Goal: Information Seeking & Learning: Learn about a topic

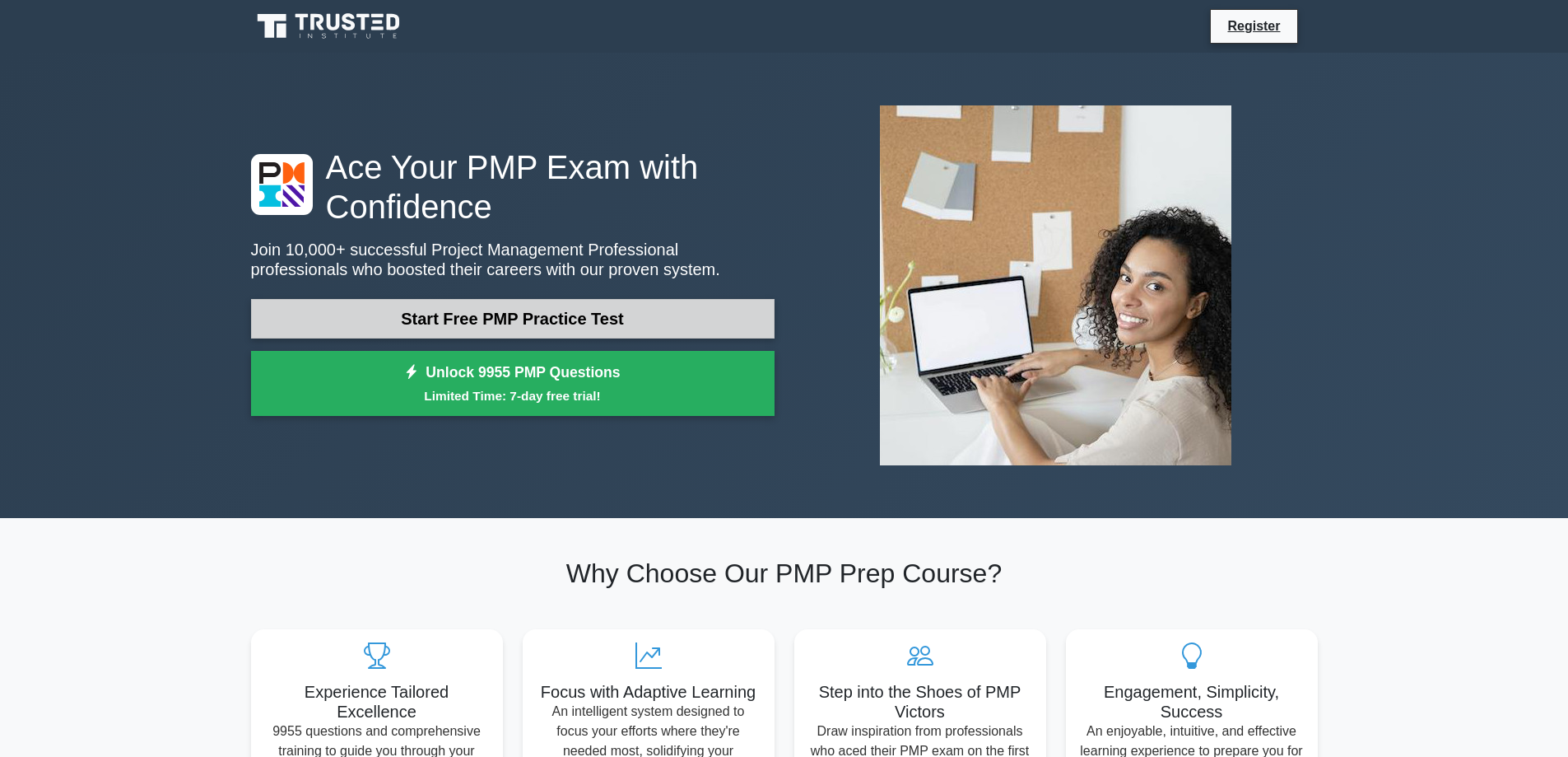
click at [560, 326] on link "Start Free PMP Practice Test" at bounding box center [513, 318] width 523 height 39
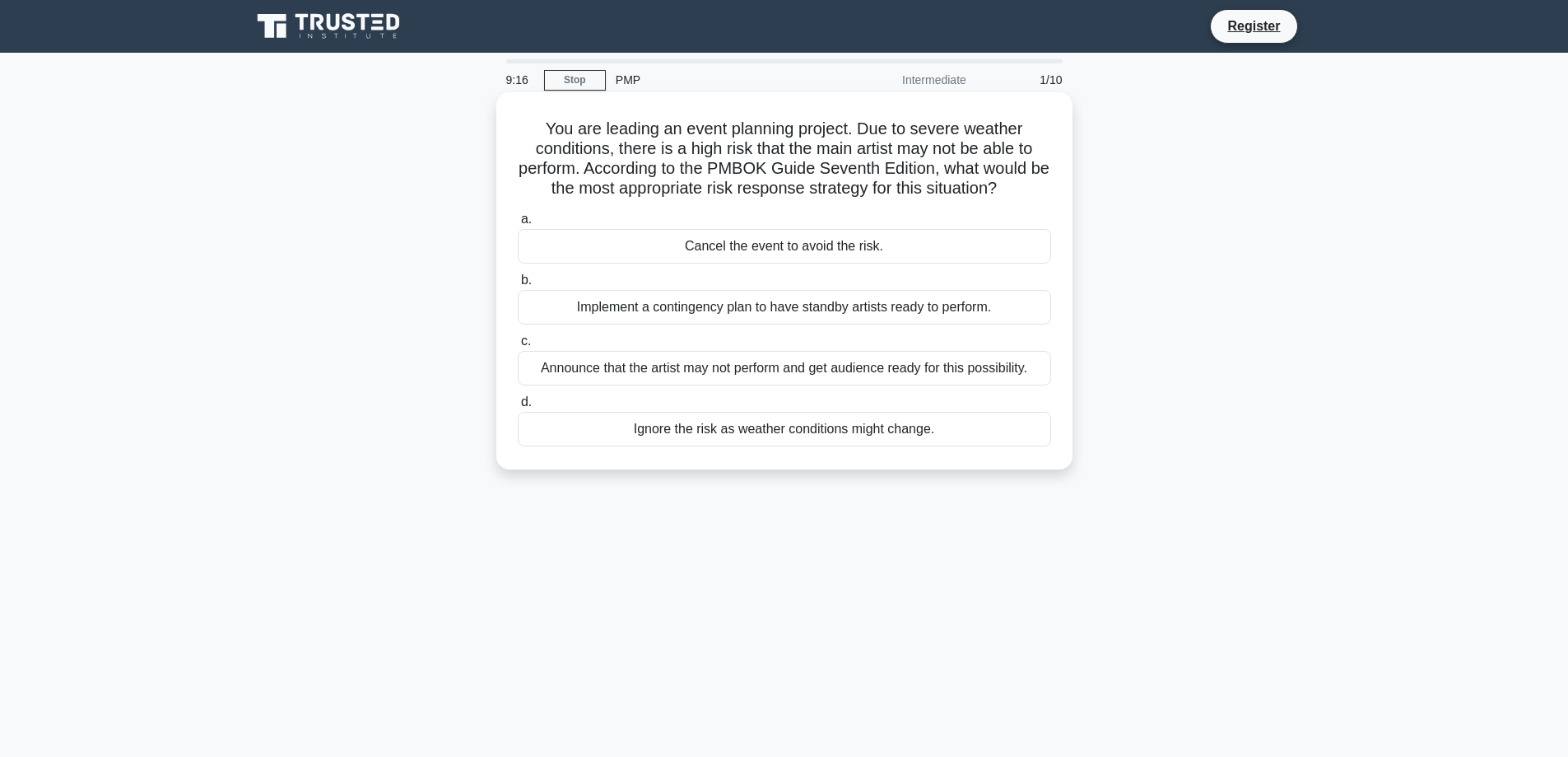
click at [668, 307] on div "Implement a contingency plan to have standby artists ready to perform." at bounding box center [784, 307] width 534 height 34
click at [517, 286] on input "b. Implement a contingency plan to have standby artists ready to perform." at bounding box center [517, 280] width 0 height 10
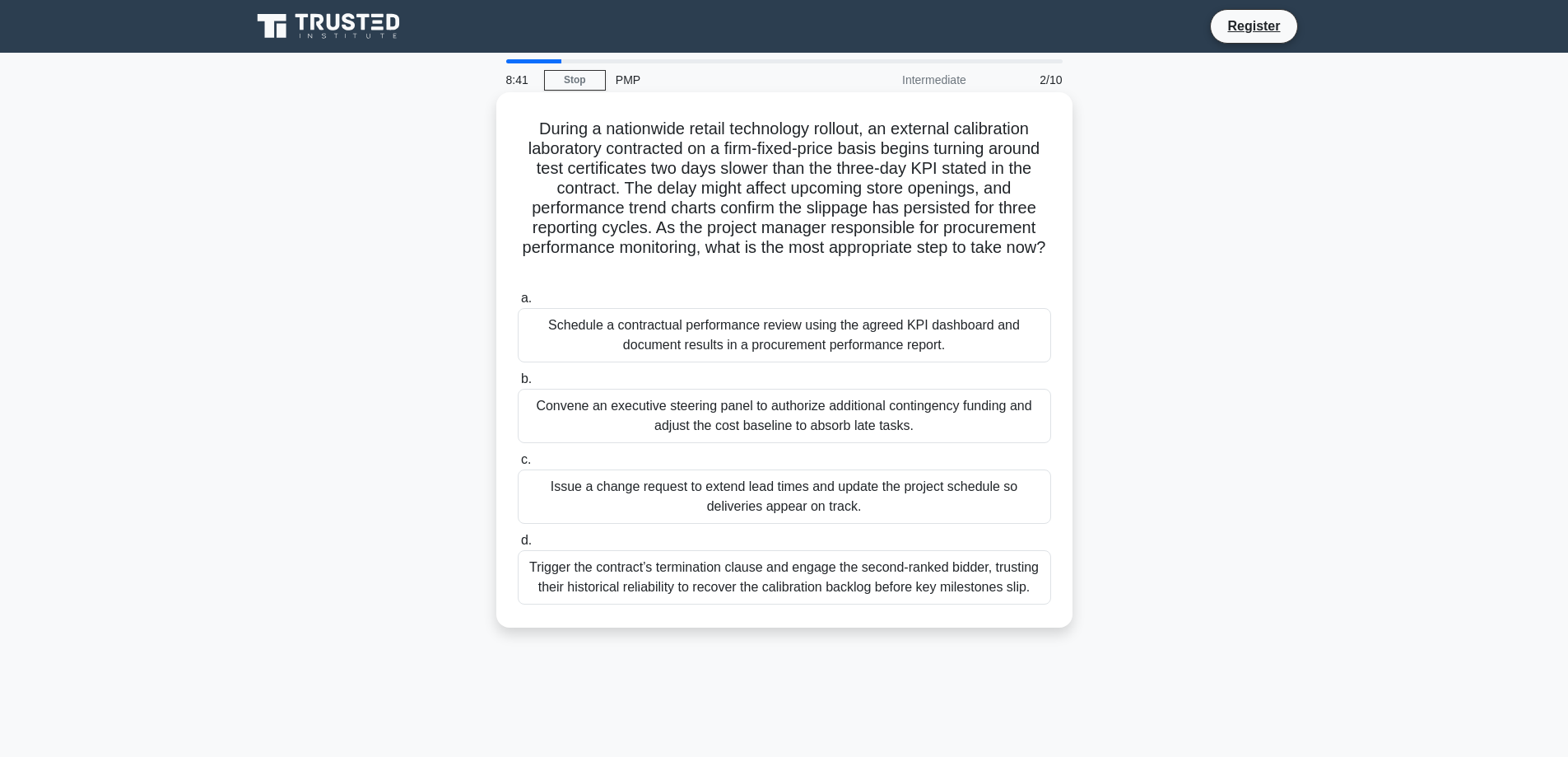
click at [626, 334] on div "Schedule a contractual performance review using the agreed KPI dashboard and do…" at bounding box center [784, 335] width 534 height 54
click at [517, 304] on input "a. Schedule a contractual performance review using the agreed KPI dashboard and…" at bounding box center [517, 299] width 0 height 10
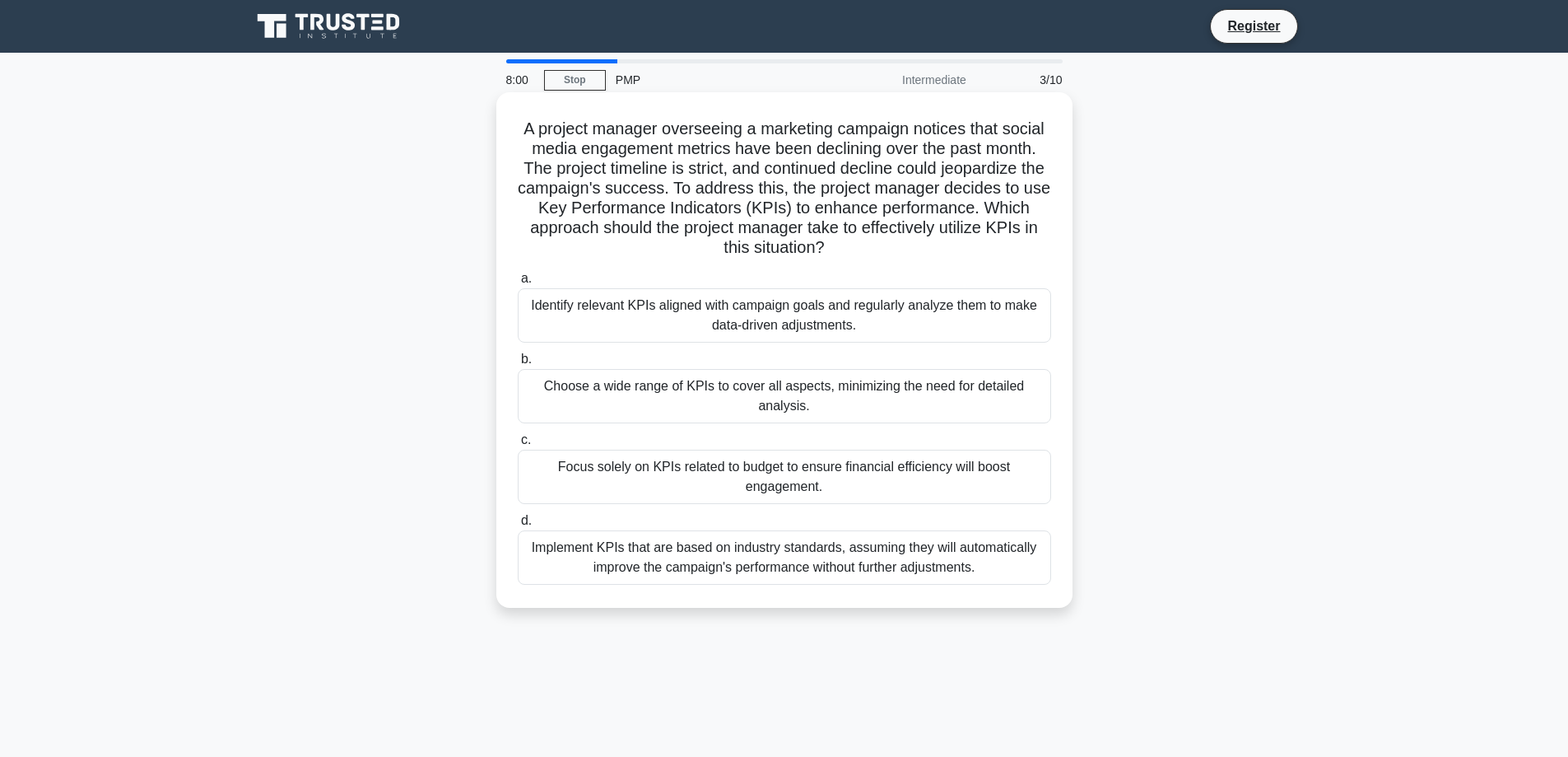
click at [565, 319] on div "Identify relevant KPIs aligned with campaign goals and regularly analyze them t…" at bounding box center [784, 315] width 534 height 54
click at [517, 284] on input "a. Identify relevant KPIs aligned with campaign goals and regularly analyze the…" at bounding box center [517, 279] width 0 height 10
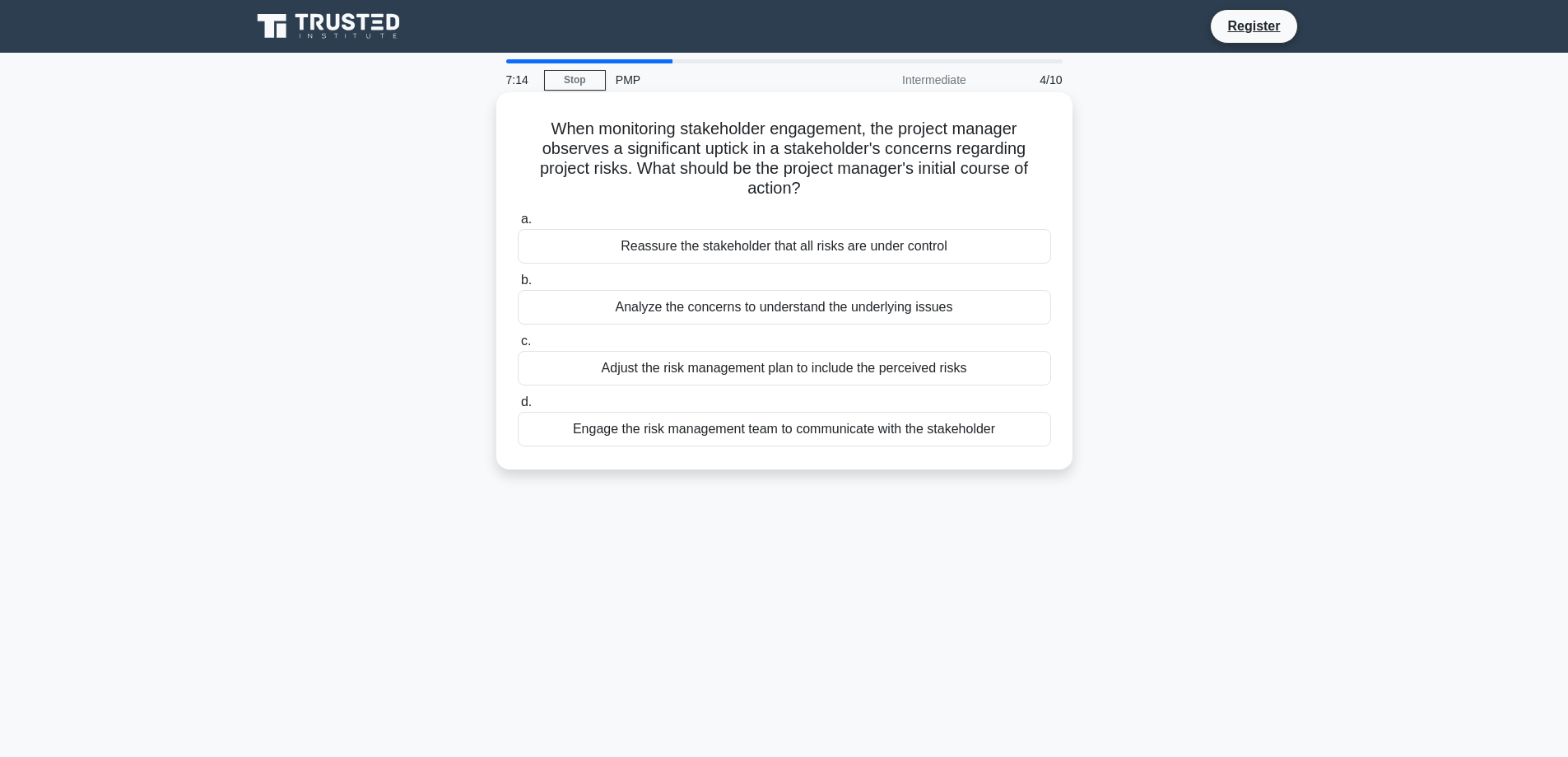
click at [610, 373] on div "Adjust the risk management plan to include the perceived risks" at bounding box center [784, 368] width 534 height 34
click at [517, 347] on input "c. Adjust the risk management plan to include the perceived risks" at bounding box center [517, 341] width 0 height 10
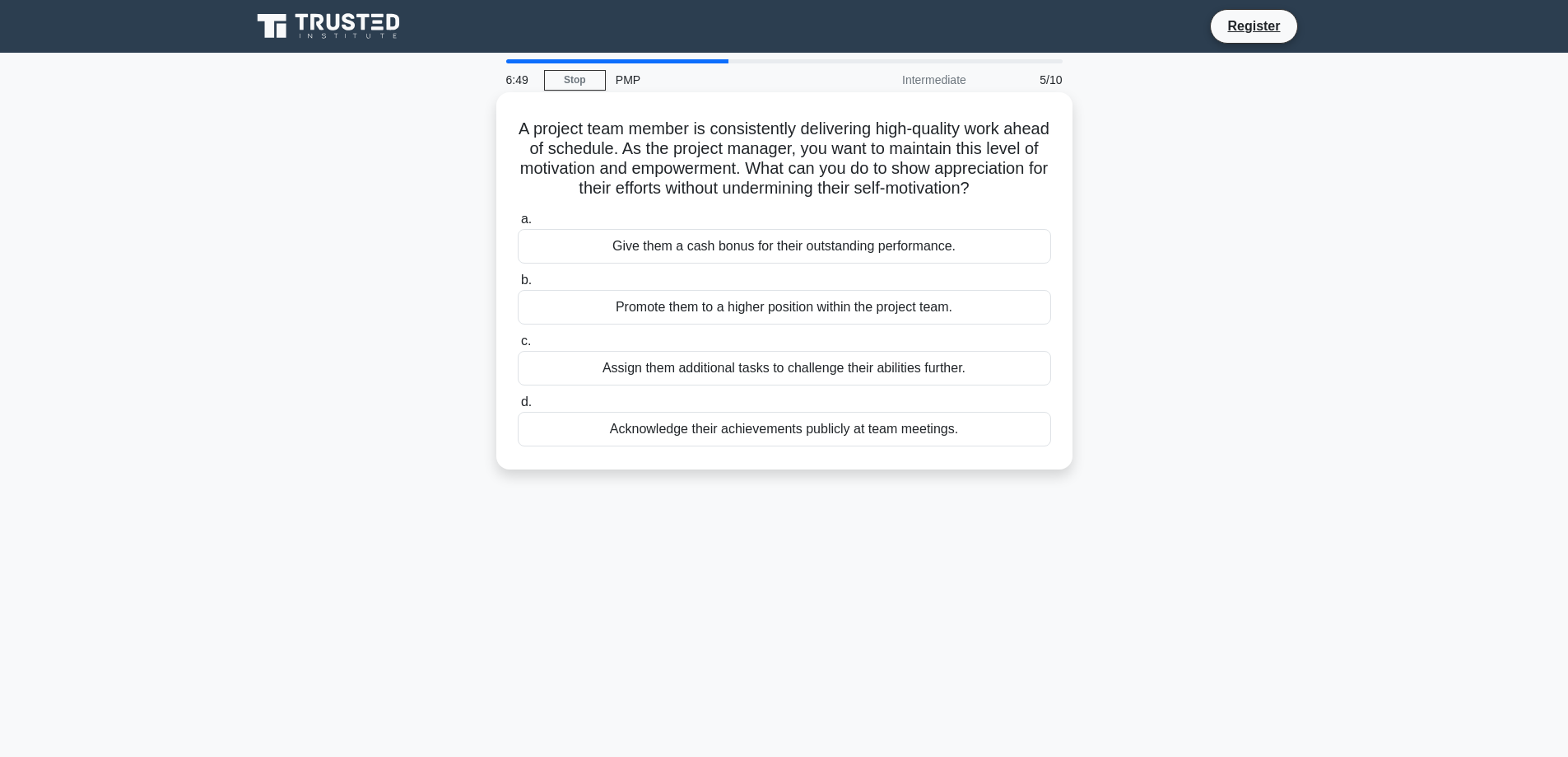
click at [607, 446] on div "Acknowledge their achievements publicly at team meetings." at bounding box center [784, 429] width 534 height 34
click at [517, 408] on input "d. Acknowledge their achievements publicly at team meetings." at bounding box center [517, 402] width 0 height 10
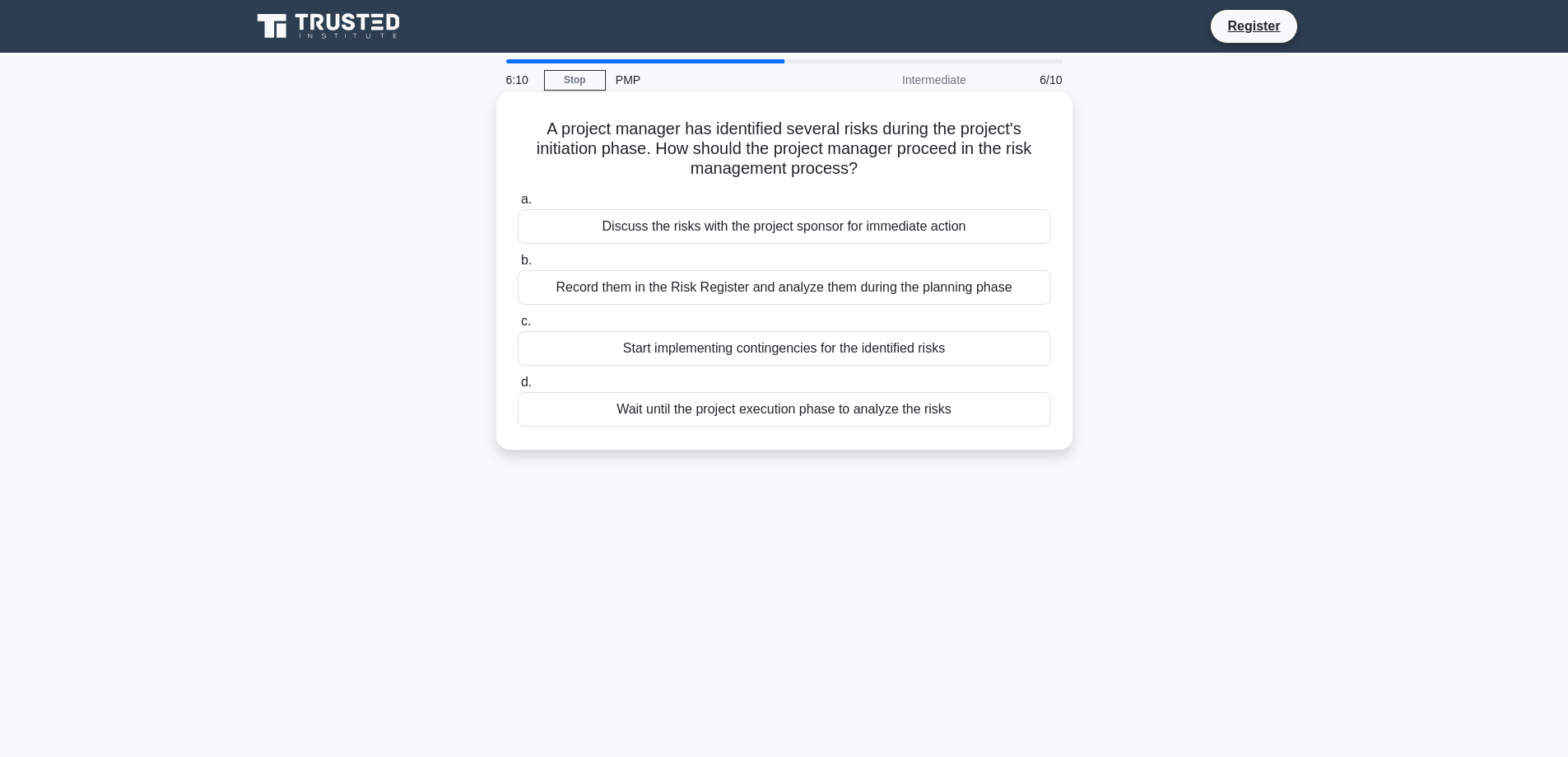
click at [580, 348] on div "Start implementing contingencies for the identified risks" at bounding box center [784, 348] width 534 height 34
click at [517, 327] on input "c. Start implementing contingencies for the identified risks" at bounding box center [517, 321] width 0 height 10
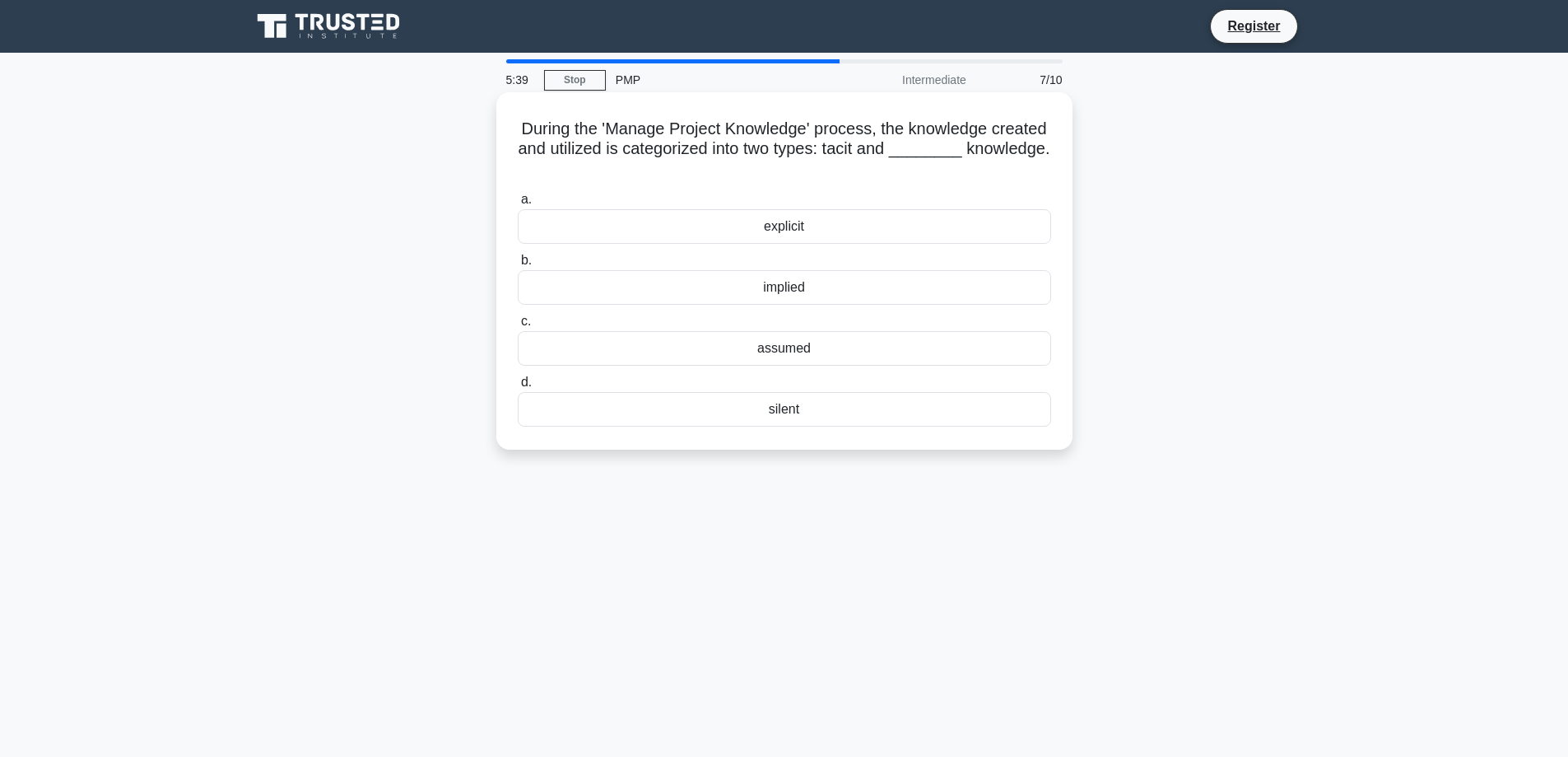
click at [833, 229] on div "explicit" at bounding box center [784, 227] width 534 height 34
click at [517, 205] on input "a. explicit" at bounding box center [517, 199] width 0 height 10
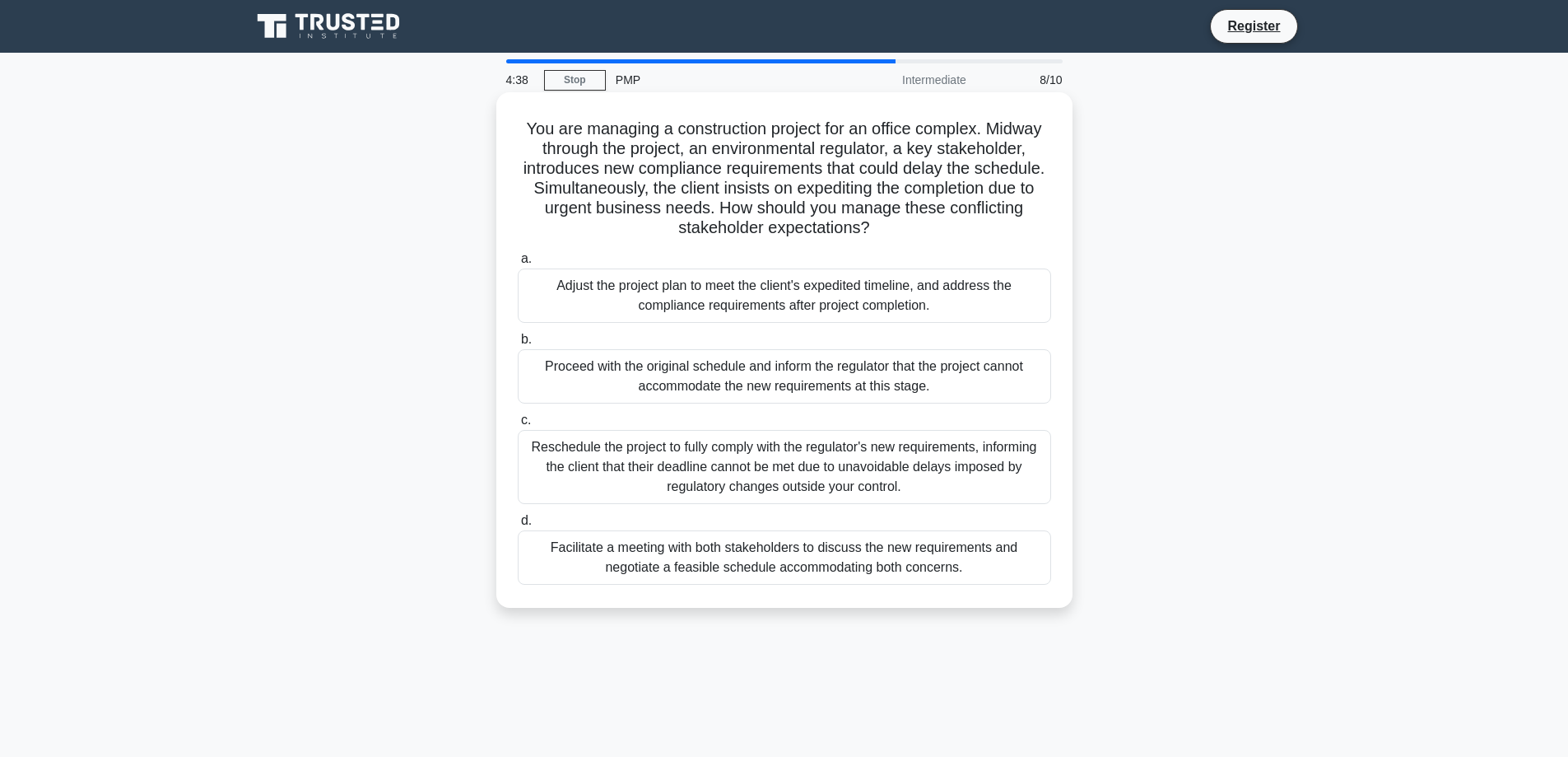
click at [610, 549] on div "Facilitate a meeting with both stakeholders to discuss the new requirements and…" at bounding box center [784, 557] width 534 height 54
click at [517, 526] on input "d. Facilitate a meeting with both stakeholders to discuss the new requirements …" at bounding box center [517, 521] width 0 height 10
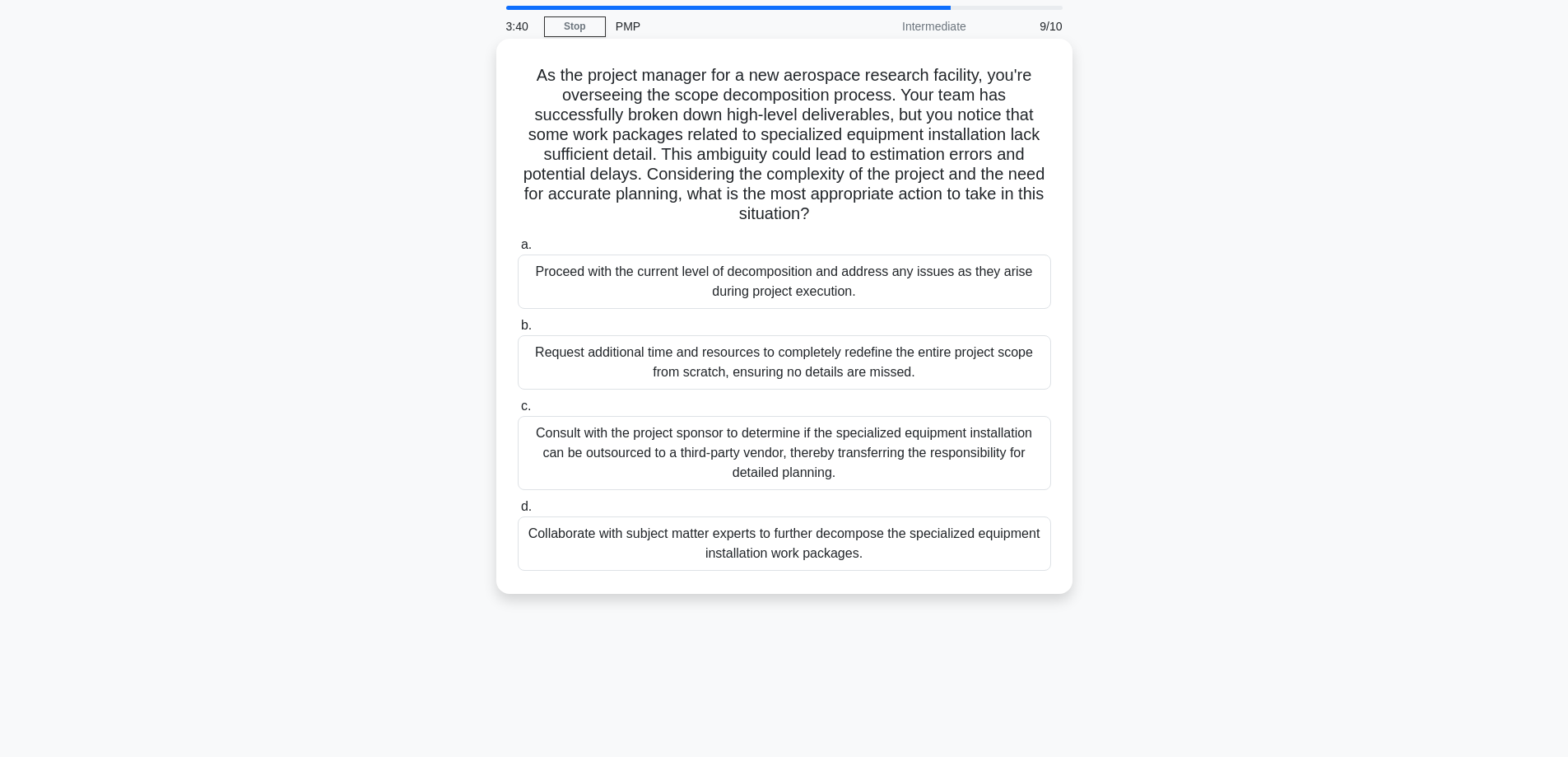
scroll to position [82, 0]
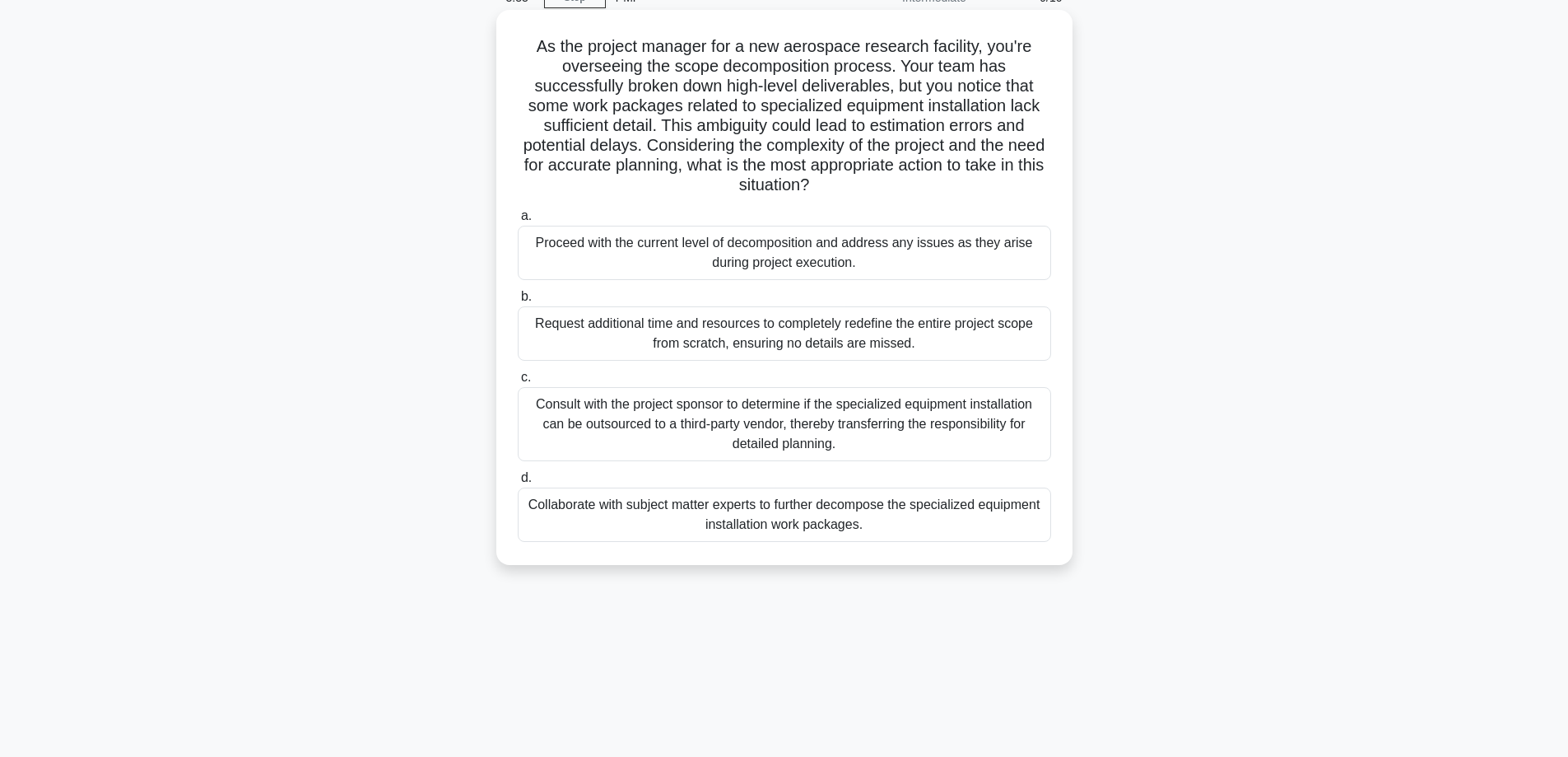
click at [610, 330] on div "Request additional time and resources to completely redefine the entire project…" at bounding box center [784, 333] width 534 height 54
click at [517, 302] on input "b. Request additional time and resources to completely redefine the entire proj…" at bounding box center [517, 297] width 0 height 10
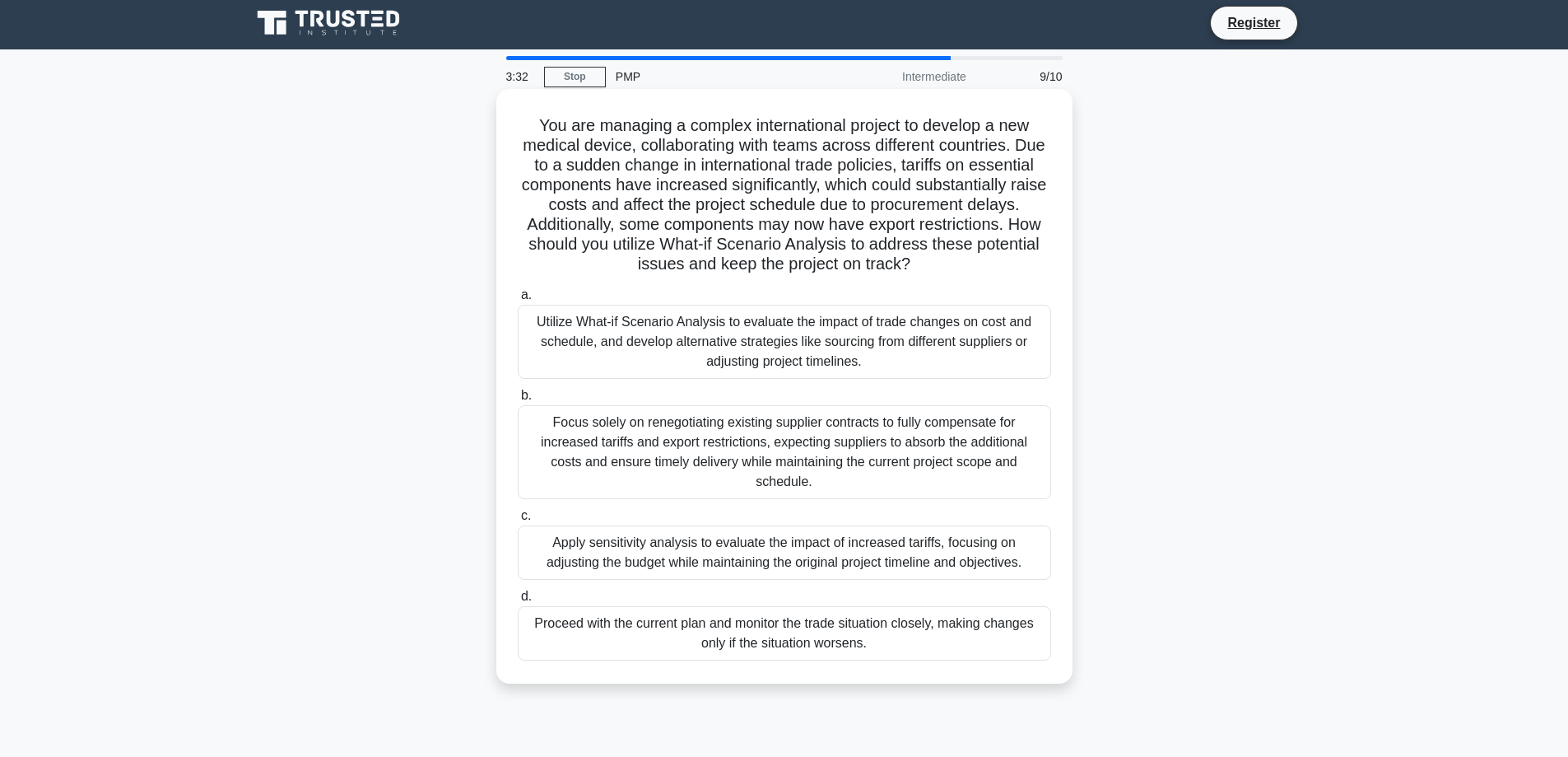
scroll to position [0, 0]
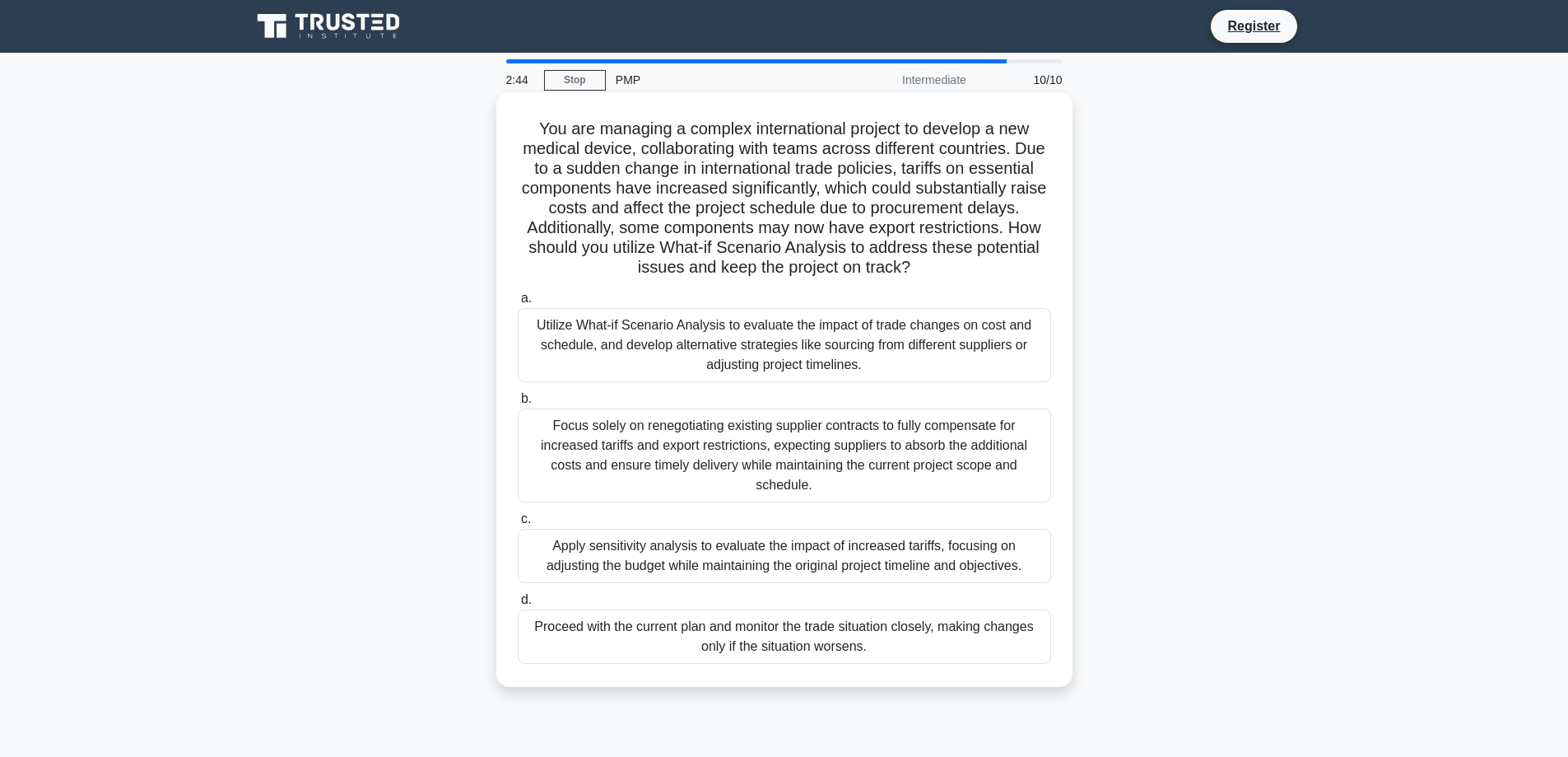
click at [672, 350] on div "Utilize What-if Scenario Analysis to evaluate the impact of trade changes on co…" at bounding box center [784, 345] width 534 height 74
click at [517, 304] on input "a. Utilize What-if Scenario Analysis to evaluate the impact of trade changes on…" at bounding box center [517, 299] width 0 height 10
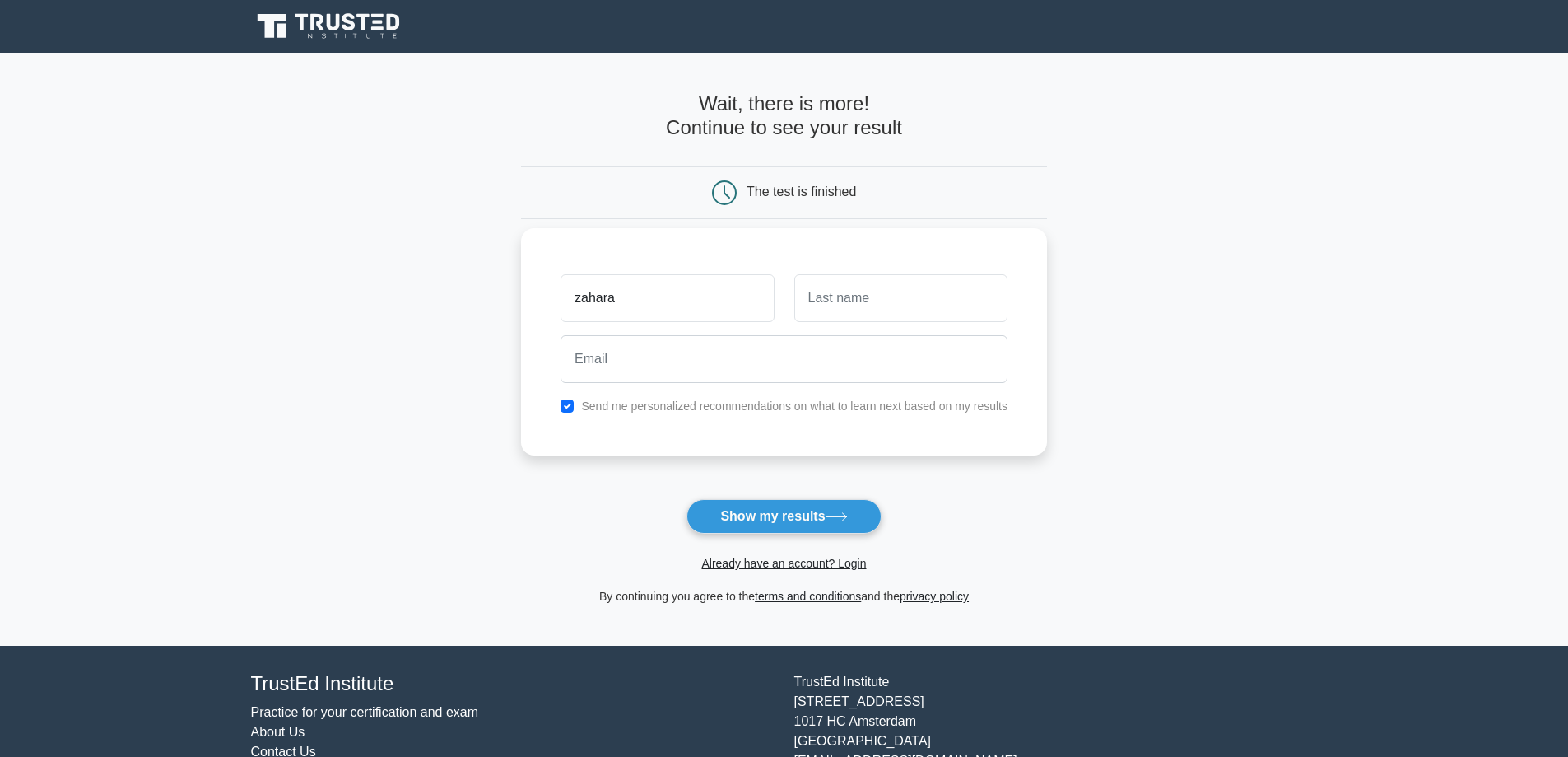
type input "zahara"
click at [831, 294] on input "text" at bounding box center [901, 298] width 213 height 48
type input "Namala"
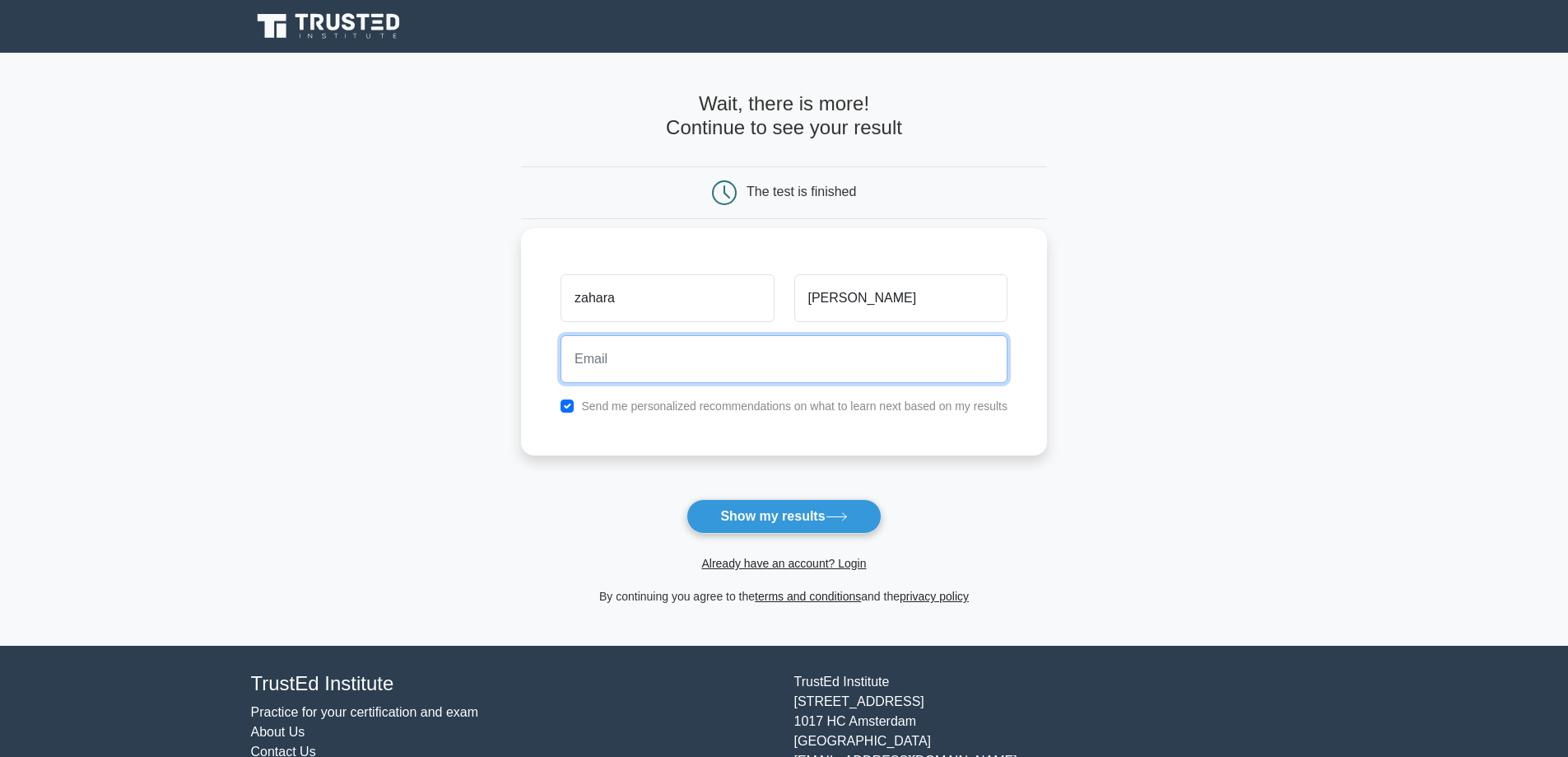
click at [637, 357] on input "email" at bounding box center [783, 359] width 447 height 48
type input "z.namala@energy.co.ug"
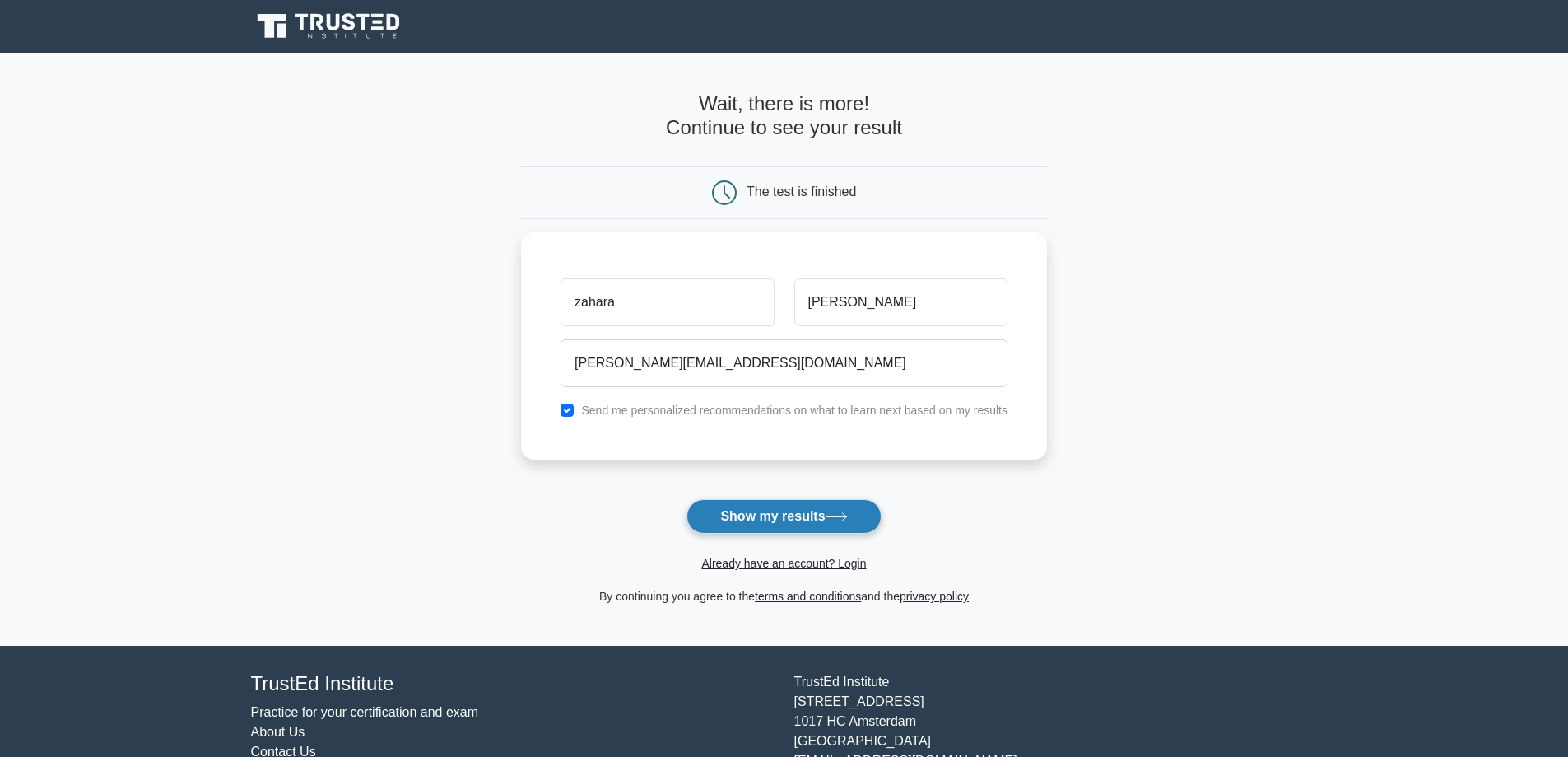
click at [759, 515] on button "Show my results" at bounding box center [783, 516] width 194 height 34
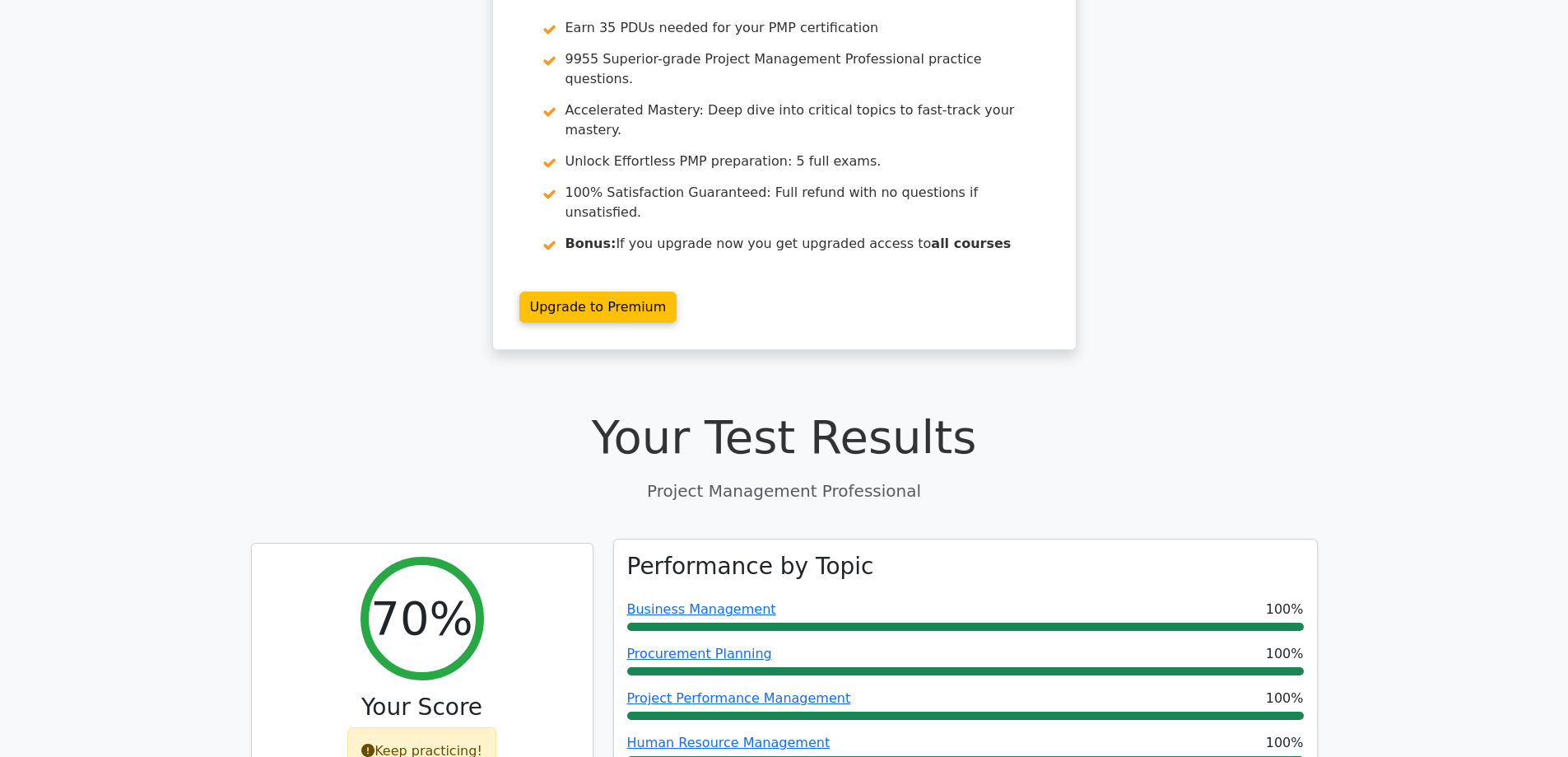
scroll to position [412, 0]
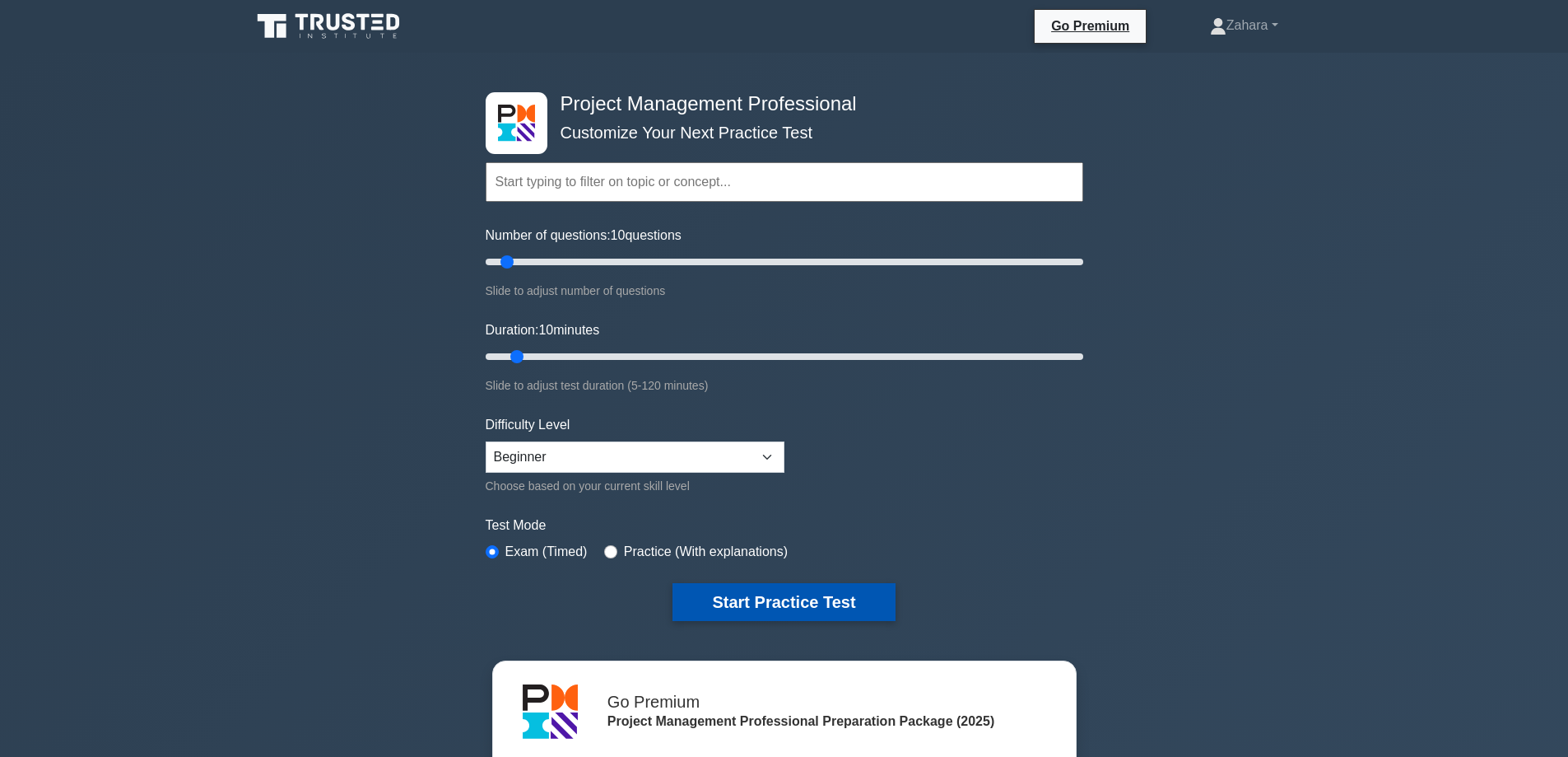
click at [784, 602] on button "Start Practice Test" at bounding box center [783, 602] width 222 height 38
